Goal: Task Accomplishment & Management: Manage account settings

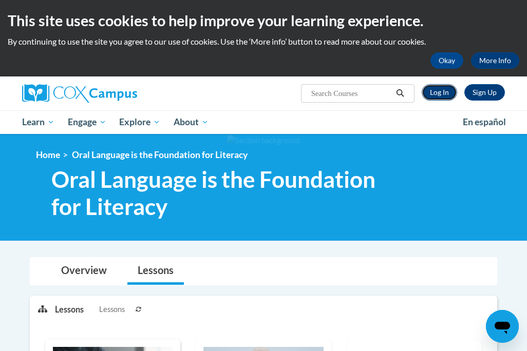
click at [443, 94] on link "Log In" at bounding box center [438, 92] width 35 height 16
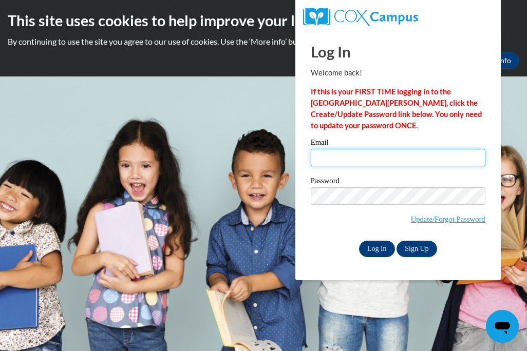
type input "justin.taomae@k12.hi.us"
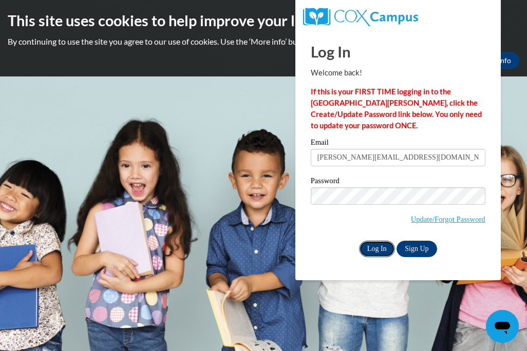
click at [379, 250] on input "Log In" at bounding box center [377, 249] width 36 height 16
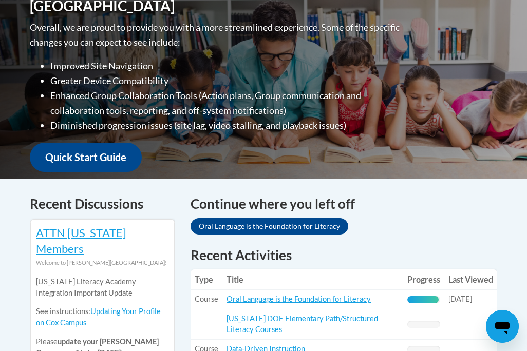
scroll to position [346, 0]
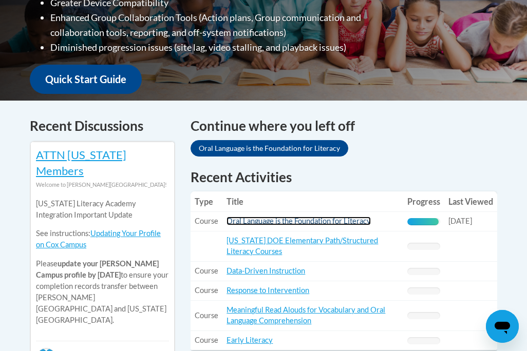
click at [332, 217] on link "Oral Language is the Foundation for Literacy" at bounding box center [298, 221] width 144 height 9
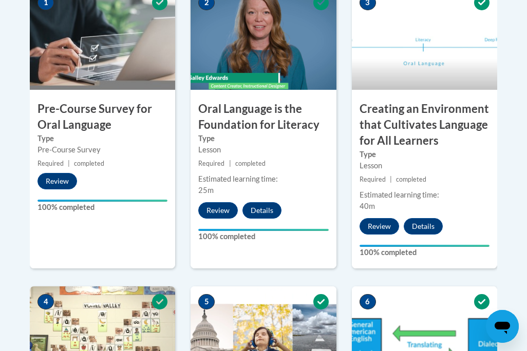
scroll to position [191, 0]
